Goal: Task Accomplishment & Management: Complete application form

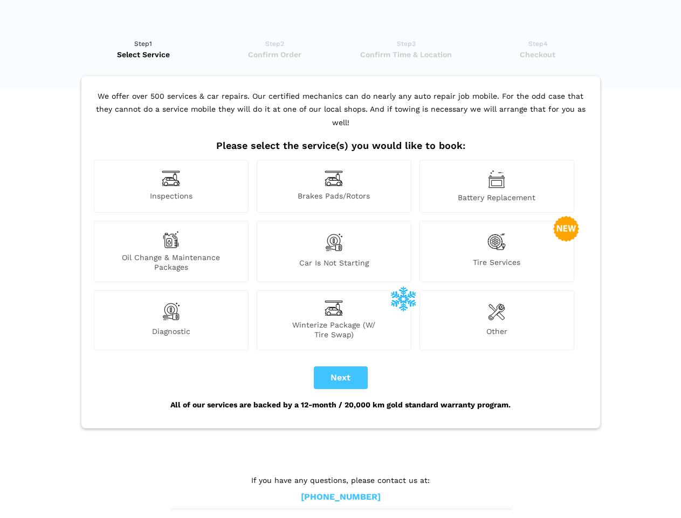
click at [171, 186] on img at bounding box center [171, 178] width 18 height 17
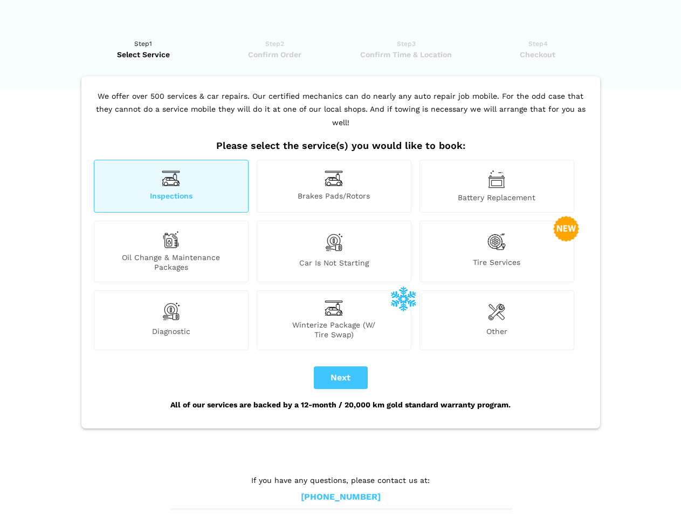
click at [334, 186] on img at bounding box center [334, 178] width 18 height 17
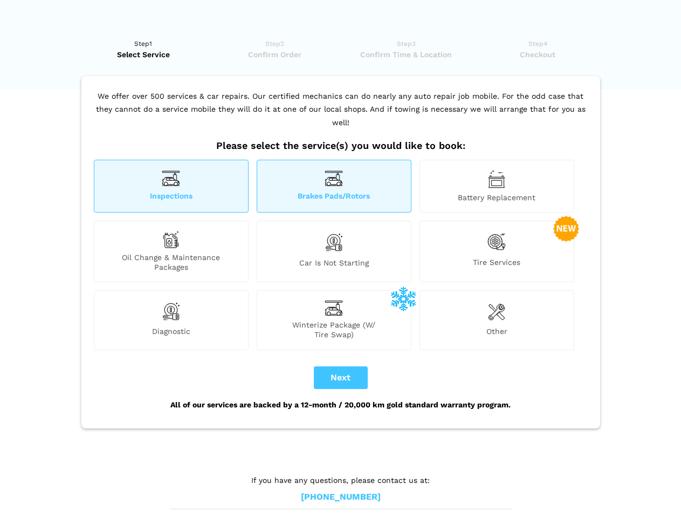
click at [497, 186] on img at bounding box center [496, 179] width 17 height 18
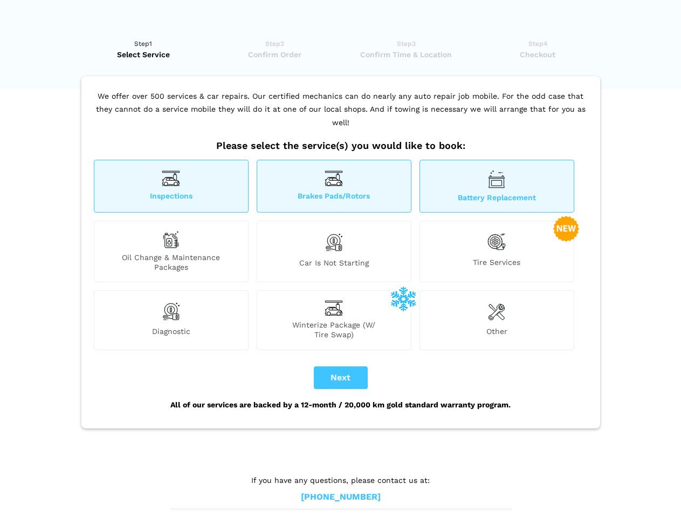
click at [171, 251] on div "Oil Change & Maintenance Packages" at bounding box center [171, 251] width 155 height 61
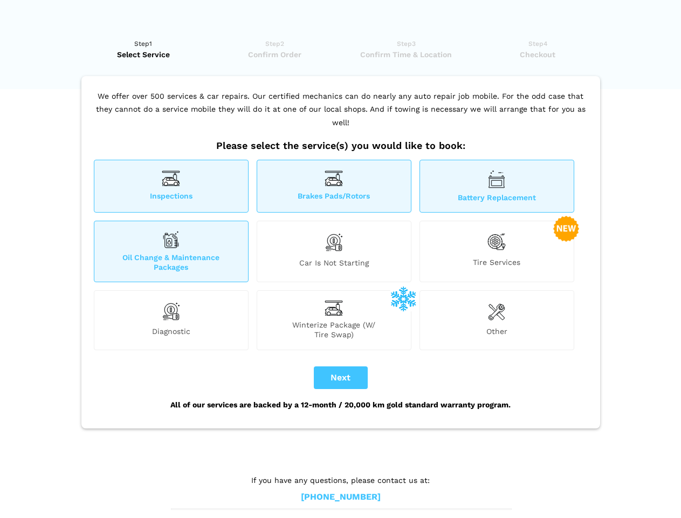
click at [334, 251] on img at bounding box center [334, 242] width 18 height 23
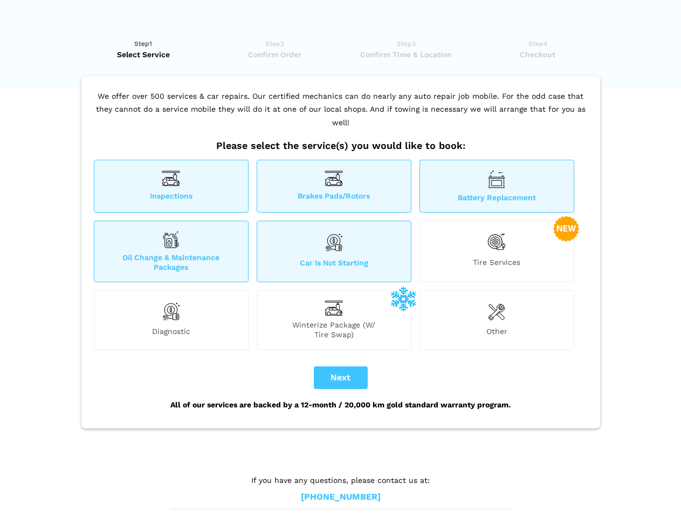
click at [497, 251] on img at bounding box center [497, 242] width 18 height 22
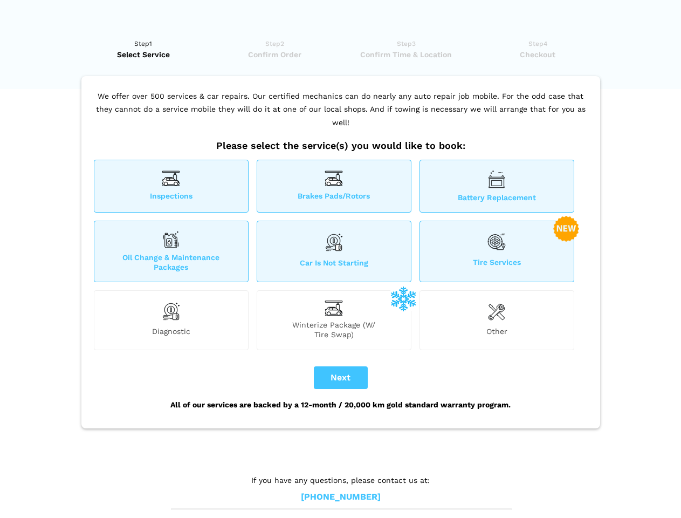
click at [171, 320] on img at bounding box center [171, 311] width 18 height 22
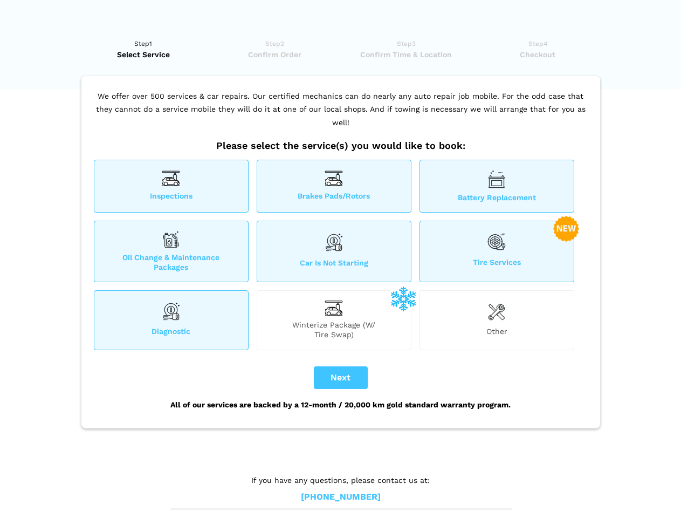
click at [334, 320] on span "Winterize Package (W/ Tire Swap)" at bounding box center [334, 329] width 154 height 19
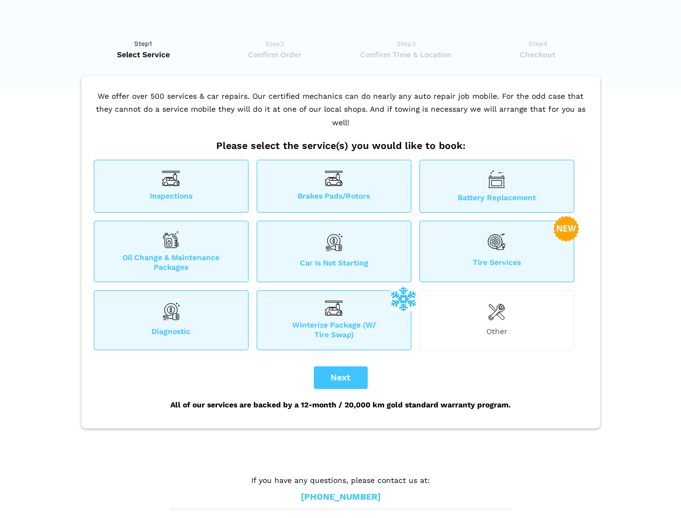
click at [497, 320] on img at bounding box center [496, 311] width 17 height 22
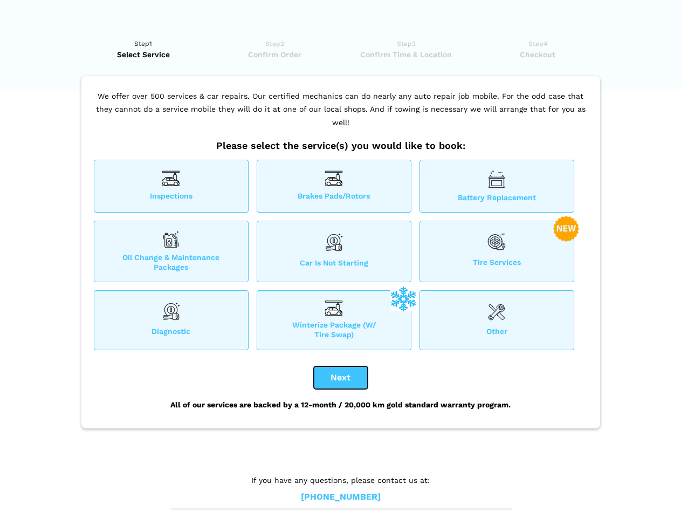
click at [341, 378] on button "Next" at bounding box center [341, 377] width 54 height 23
checkbox input "true"
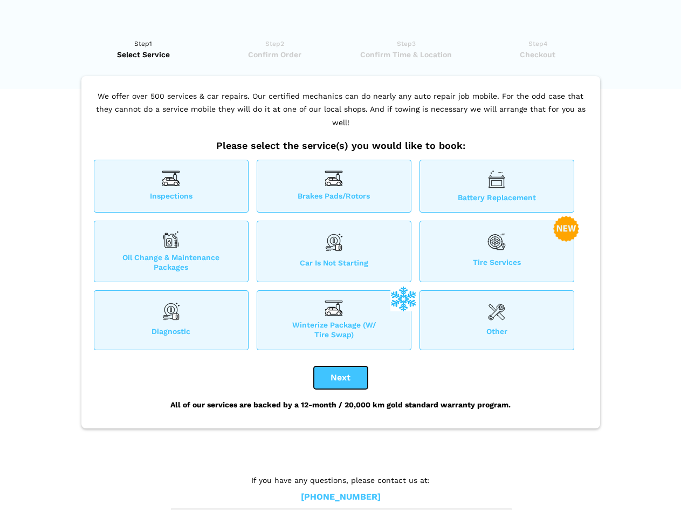
checkbox input "true"
